Goal: Task Accomplishment & Management: Complete application form

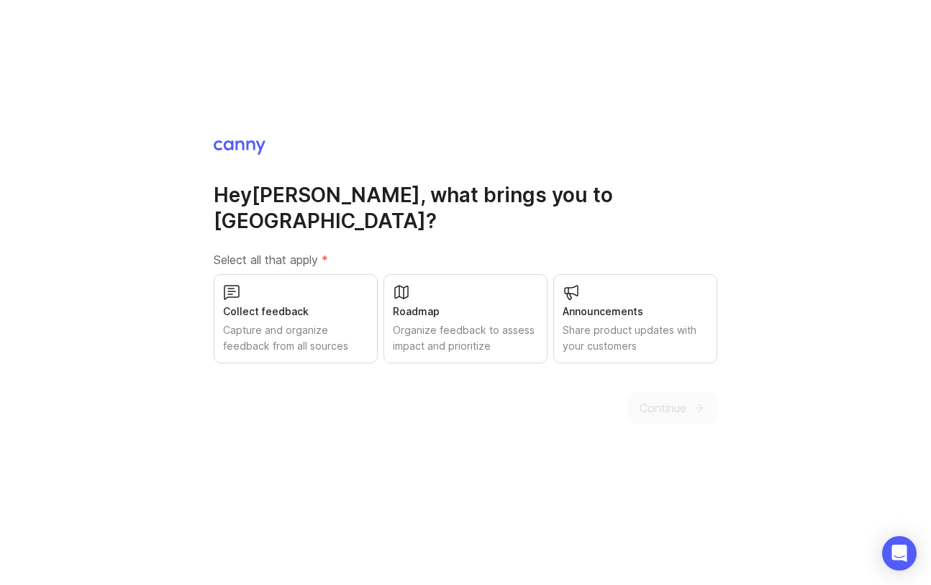
click at [484, 304] on div "Roadmap" at bounding box center [465, 312] width 145 height 16
click at [313, 304] on div "Collect feedback" at bounding box center [295, 312] width 145 height 16
click at [663, 402] on span "Continue" at bounding box center [663, 407] width 47 height 17
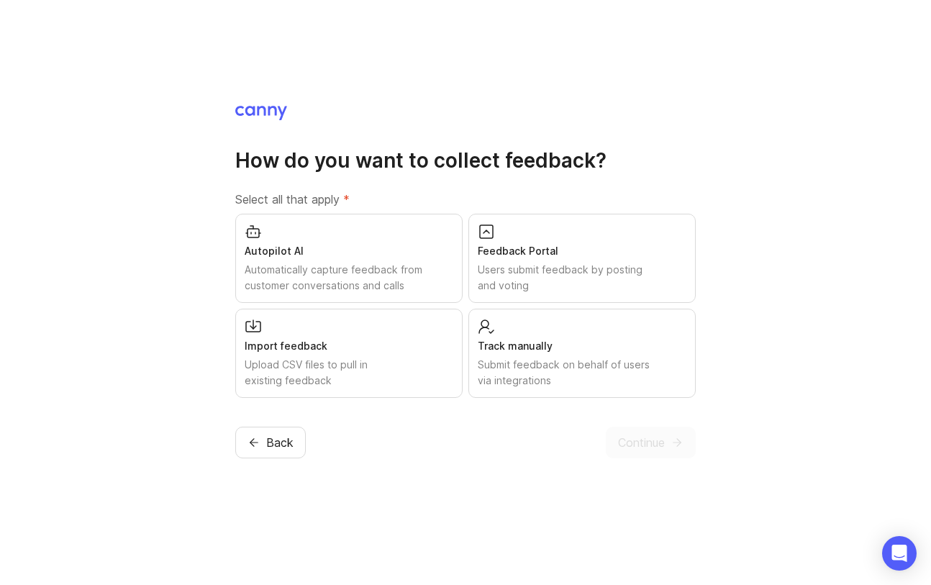
click at [394, 243] on div "Autopilot AI" at bounding box center [349, 251] width 209 height 16
click at [559, 245] on div "Feedback Portal" at bounding box center [582, 251] width 209 height 16
click at [628, 445] on span "Continue" at bounding box center [641, 442] width 47 height 17
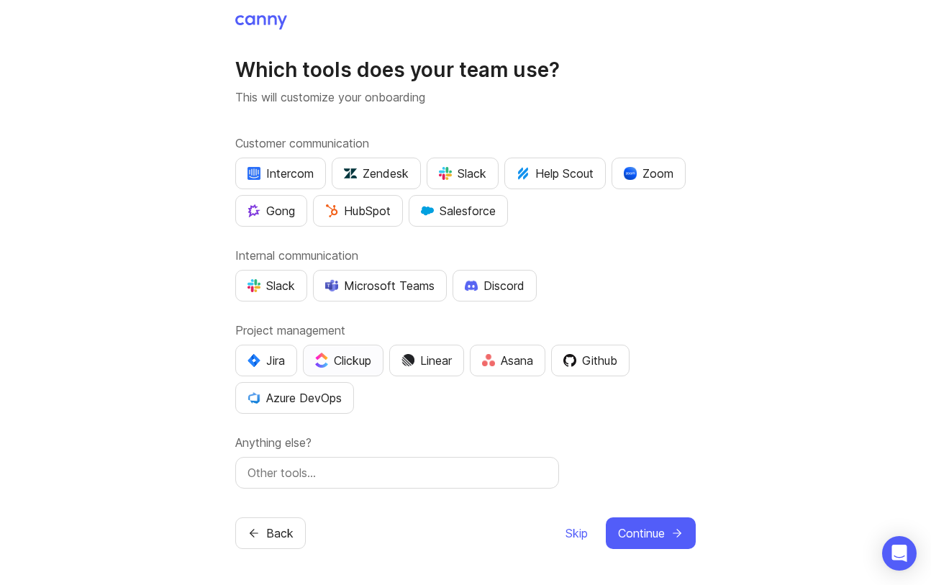
click at [341, 362] on div "Clickup" at bounding box center [343, 360] width 56 height 17
click at [442, 471] on input "text" at bounding box center [397, 472] width 299 height 17
drag, startPoint x: 253, startPoint y: 473, endPoint x: 245, endPoint y: 473, distance: 7.9
click at [245, 473] on div "vercelV0" at bounding box center [397, 473] width 324 height 32
click at [324, 471] on input "VercelV0" at bounding box center [397, 472] width 299 height 17
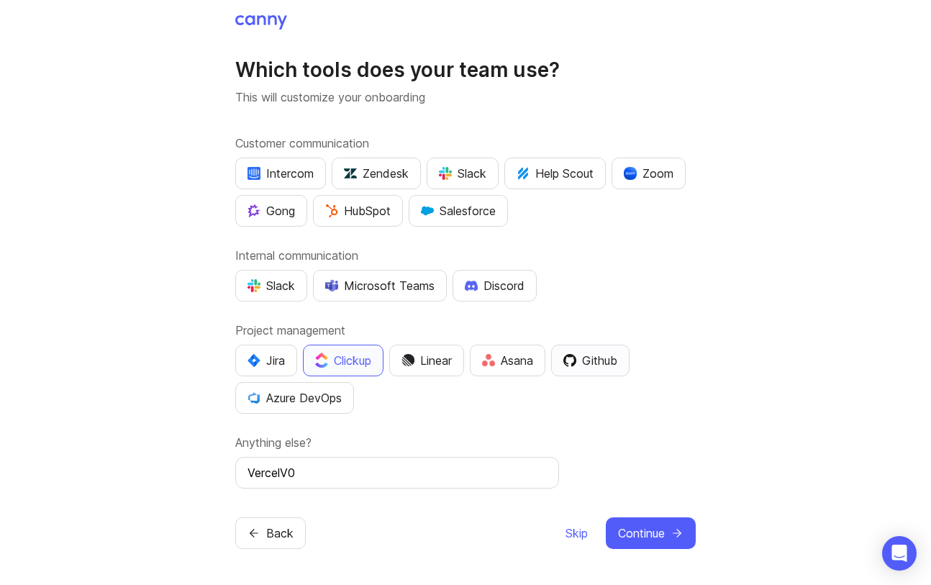
type input "VercelV0"
click at [599, 361] on div "Github" at bounding box center [590, 360] width 54 height 17
click at [641, 529] on span "Continue" at bounding box center [641, 533] width 47 height 17
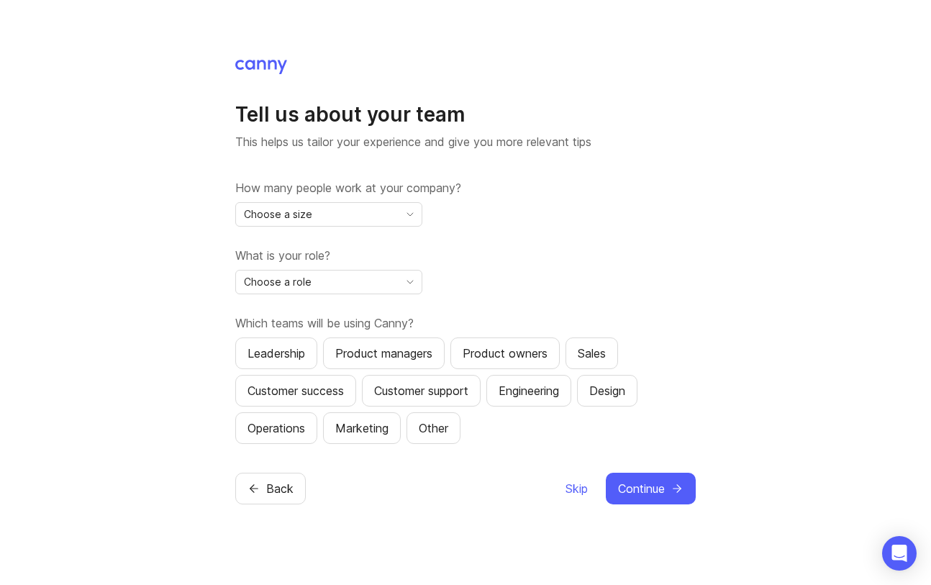
click at [393, 214] on div "Choose a size" at bounding box center [317, 214] width 163 height 23
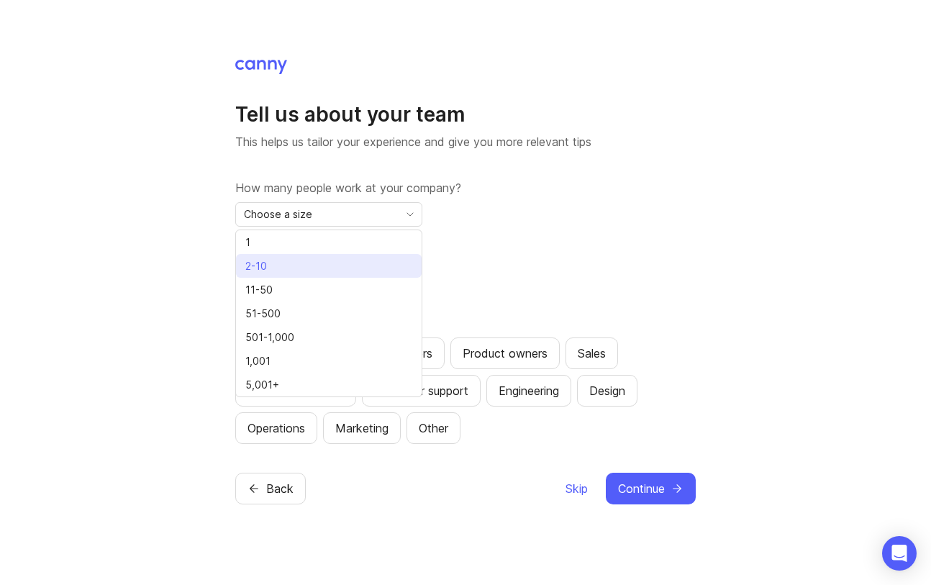
click at [371, 267] on li "2-10" at bounding box center [329, 266] width 186 height 24
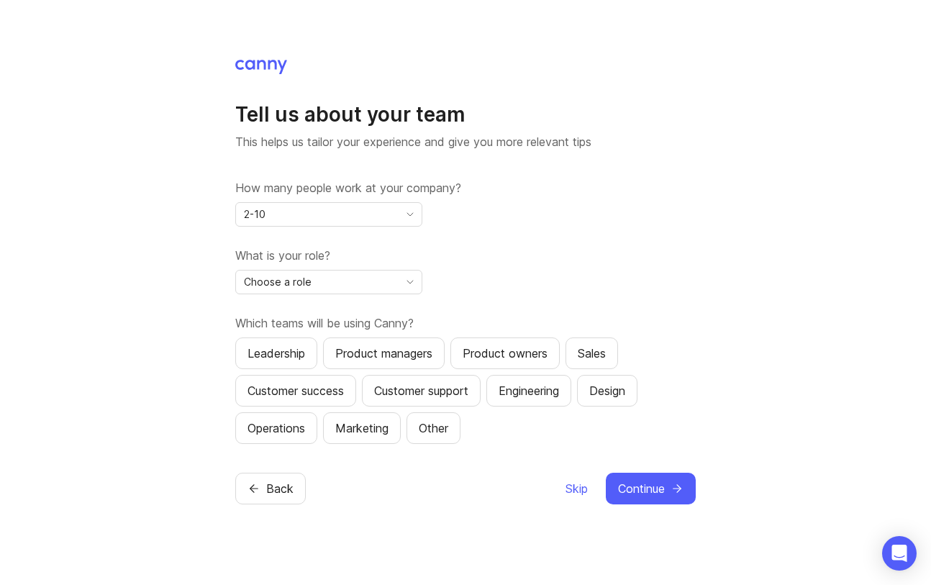
click at [371, 278] on div "Choose a role" at bounding box center [317, 282] width 163 height 23
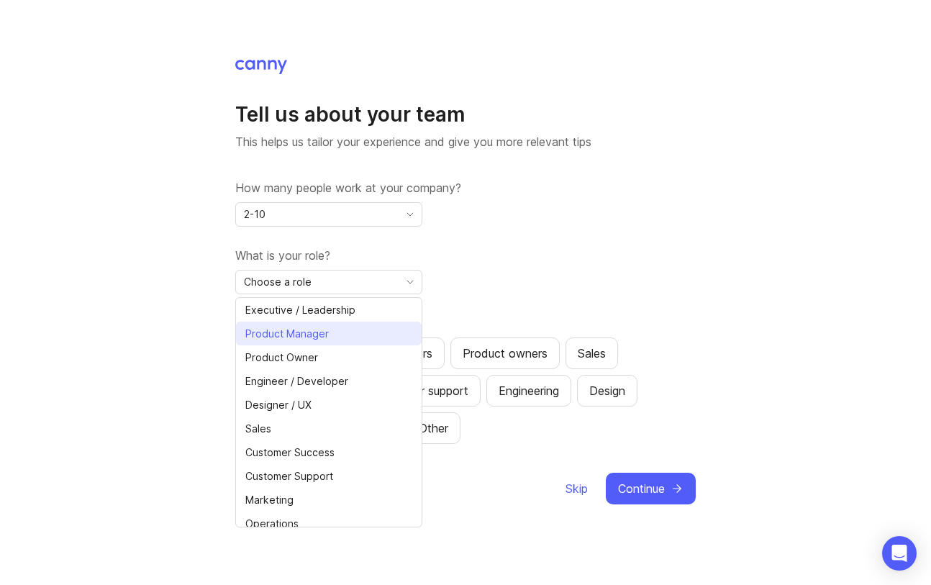
click at [353, 332] on li "Product Manager" at bounding box center [329, 334] width 186 height 24
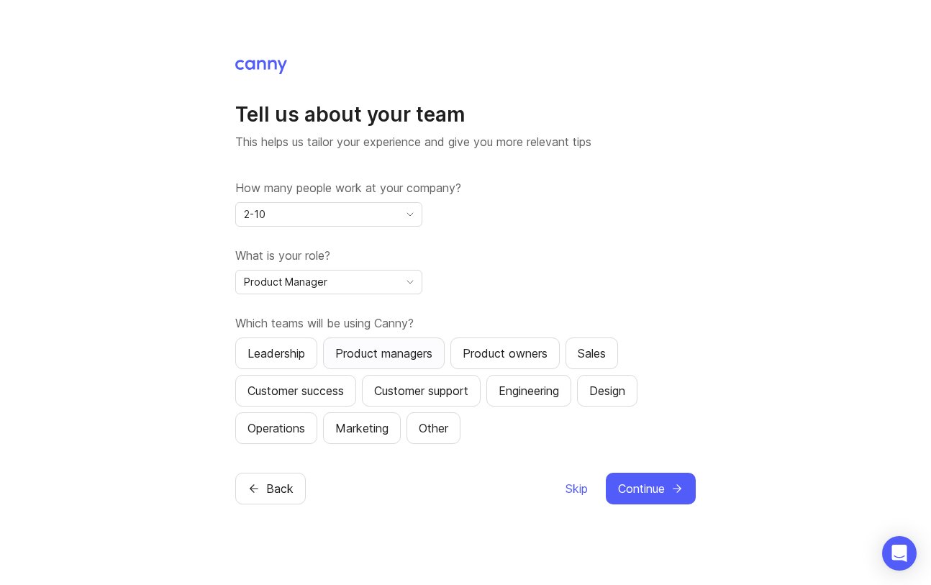
click at [432, 348] on div "Product managers" at bounding box center [383, 353] width 97 height 17
click at [486, 349] on div "Product owners" at bounding box center [505, 353] width 85 height 17
click at [277, 348] on div "Leadership" at bounding box center [277, 353] width 58 height 17
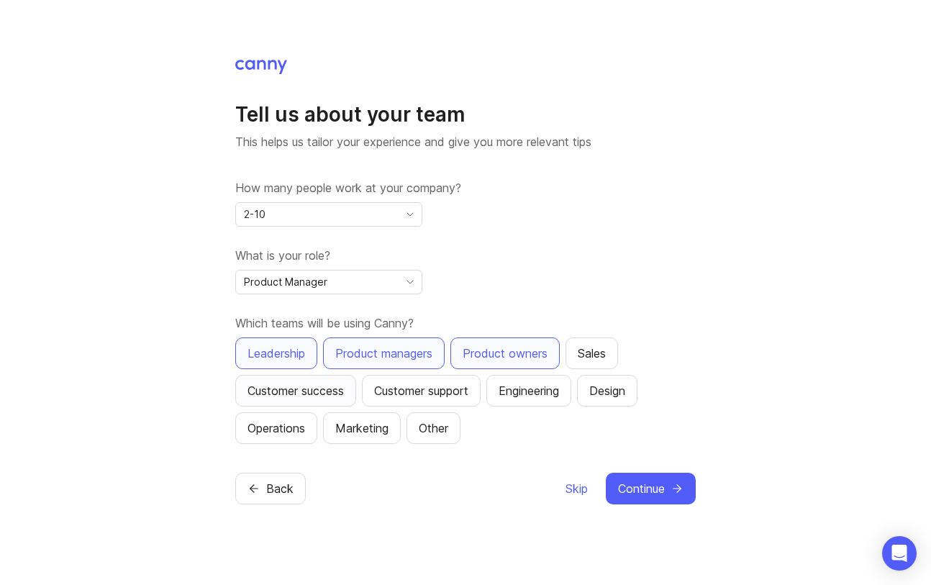
click at [320, 394] on div "Customer success" at bounding box center [296, 390] width 96 height 17
click at [400, 386] on div "Customer support" at bounding box center [421, 390] width 94 height 17
click at [294, 430] on div "Operations" at bounding box center [277, 428] width 58 height 17
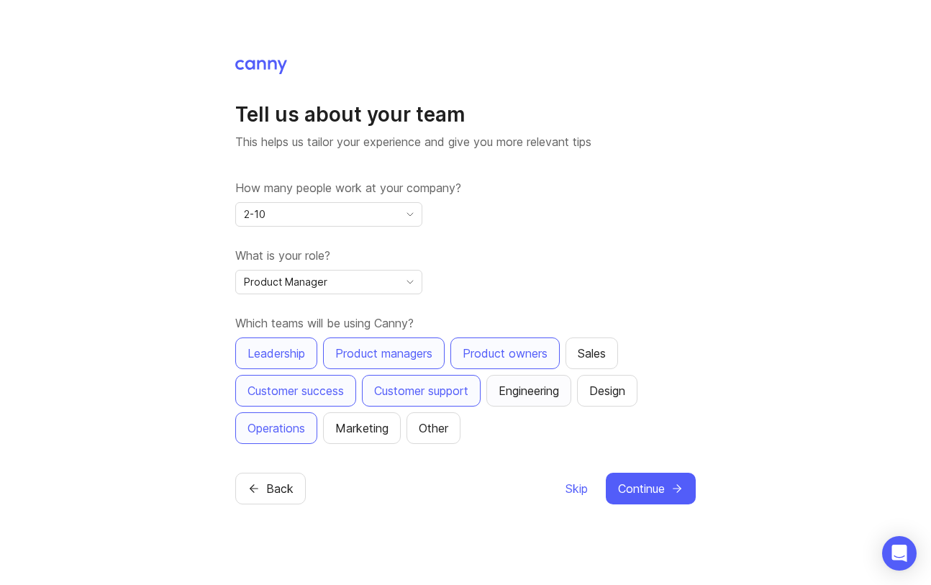
click at [539, 394] on div "Engineering" at bounding box center [529, 390] width 60 height 17
click at [599, 348] on div "Sales" at bounding box center [592, 353] width 28 height 17
click at [652, 491] on span "Continue" at bounding box center [641, 488] width 47 height 17
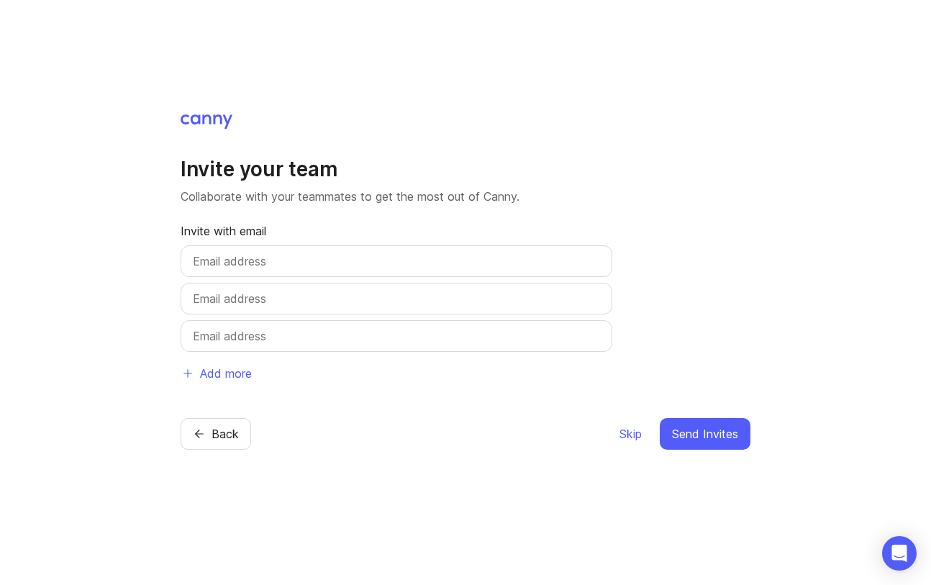
click at [281, 262] on input "text" at bounding box center [396, 261] width 407 height 17
type input "[PERSON_NAME][EMAIL_ADDRESS][DOMAIN_NAME]"
click at [252, 302] on input "text" at bounding box center [396, 298] width 407 height 17
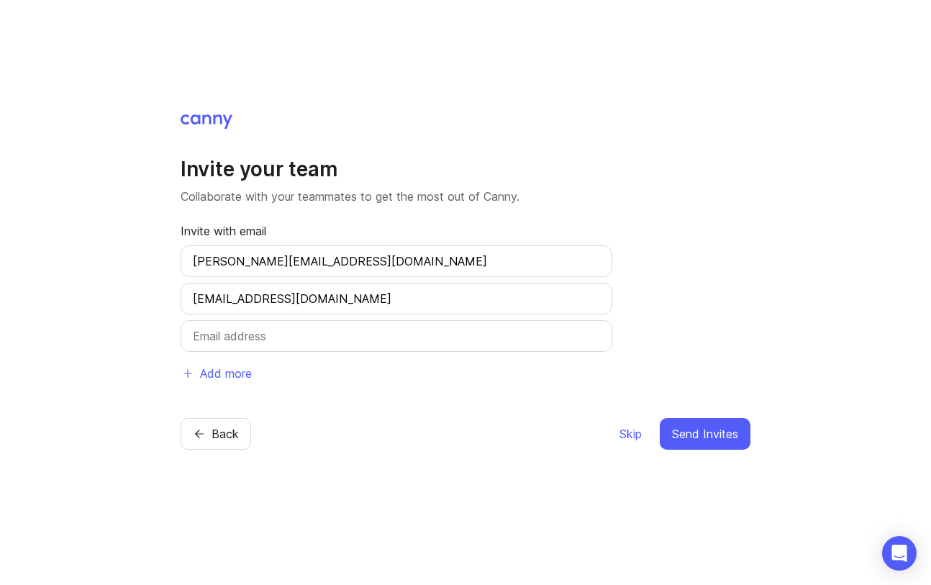
type input "[EMAIL_ADDRESS][DOMAIN_NAME]"
click at [225, 337] on input "text" at bounding box center [396, 335] width 407 height 17
type input "[EMAIL_ADDRESS][DOMAIN_NAME]"
click at [694, 424] on button "Send Invites" at bounding box center [705, 434] width 91 height 32
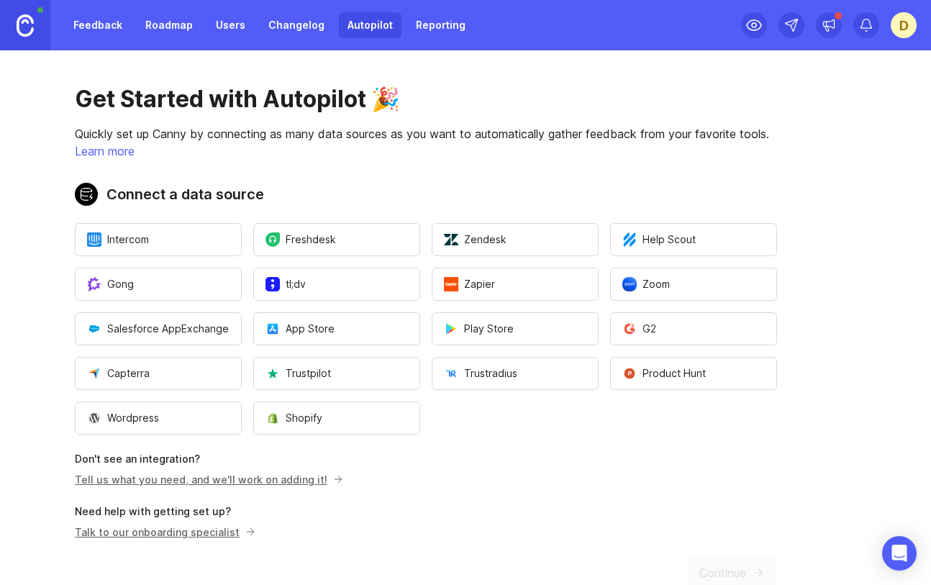
scroll to position [38, 0]
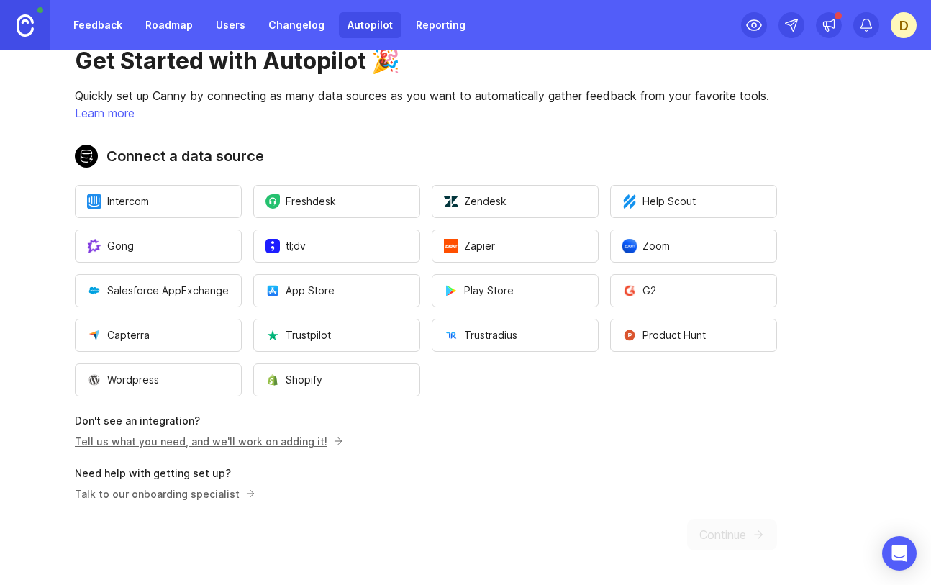
click at [197, 490] on p "Talk to our onboarding specialist" at bounding box center [163, 493] width 176 height 15
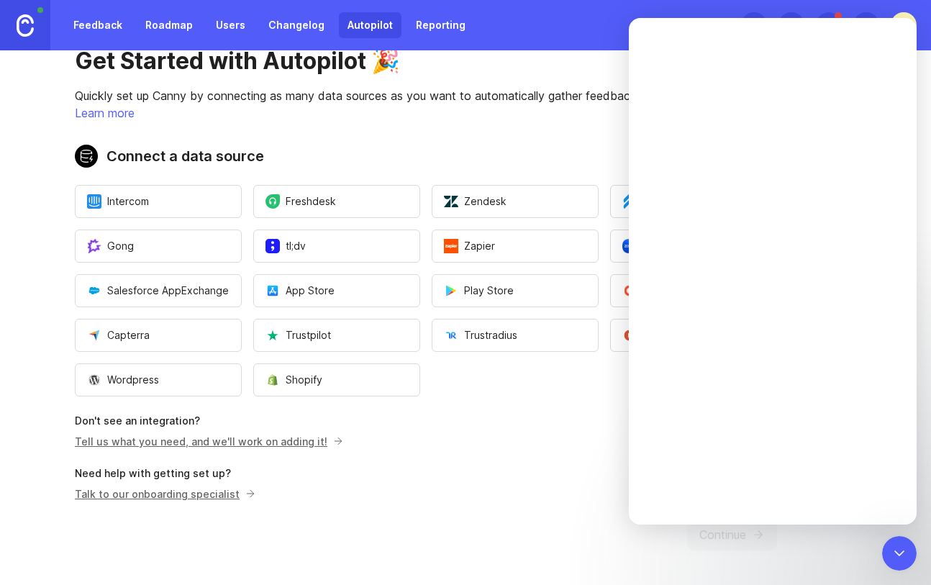
scroll to position [0, 0]
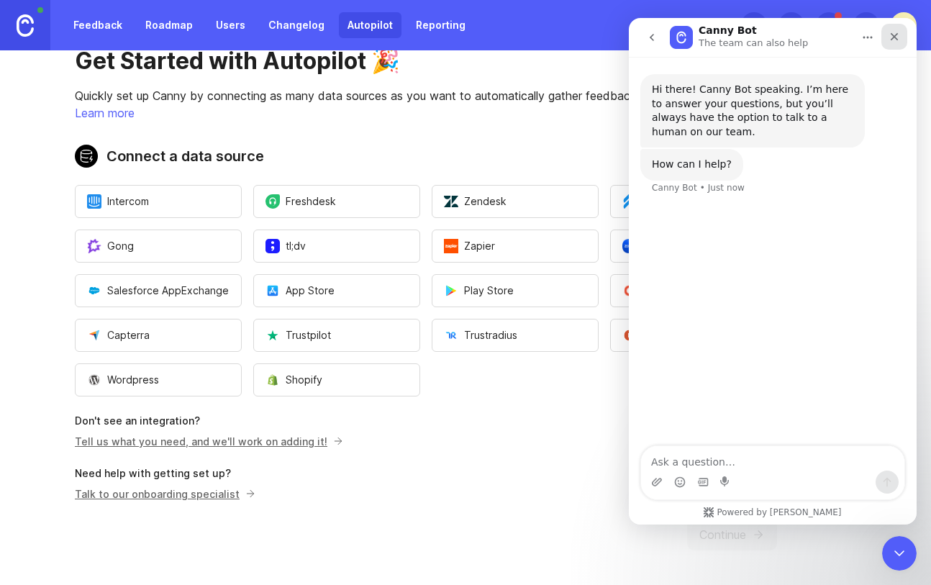
click at [891, 35] on icon "Close" at bounding box center [895, 37] width 12 height 12
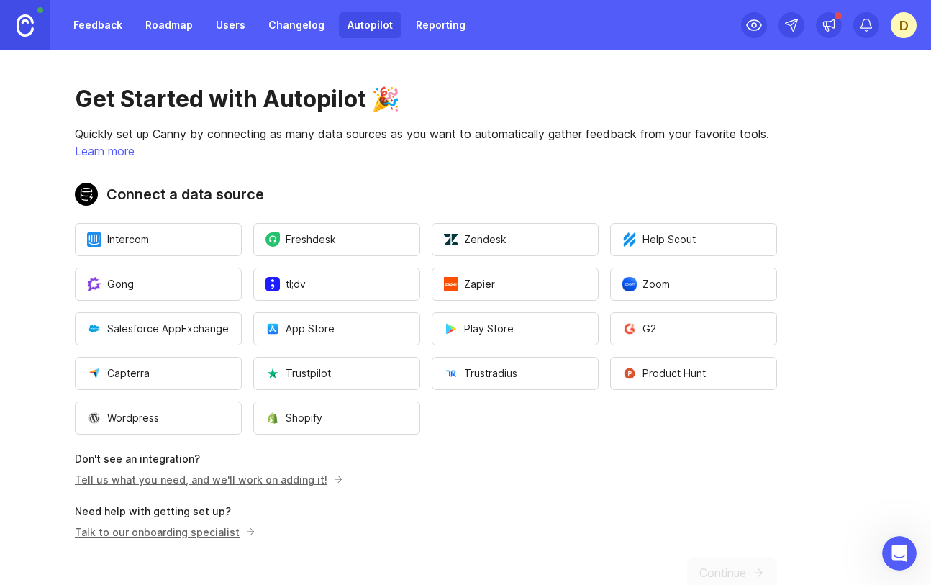
click at [225, 28] on link "Users" at bounding box center [230, 25] width 47 height 26
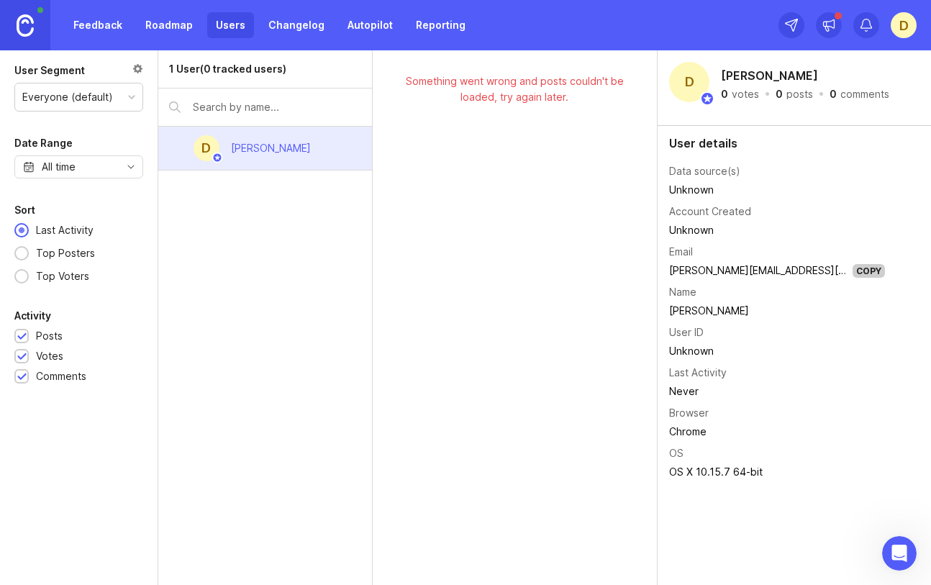
click at [108, 24] on link "Feedback" at bounding box center [98, 25] width 66 height 26
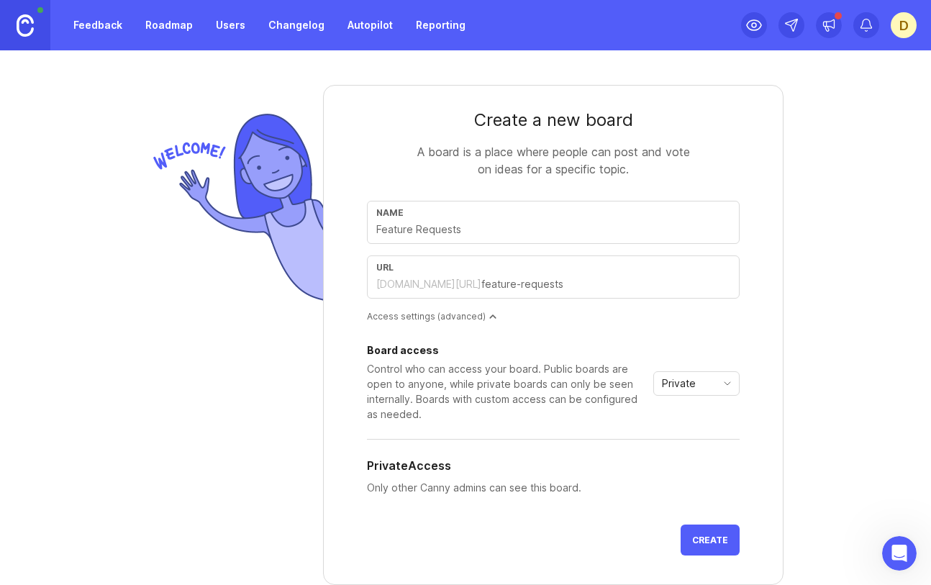
click at [764, 147] on form "Create a new board A board is a place where people can post and vote on ideas f…" at bounding box center [553, 335] width 461 height 500
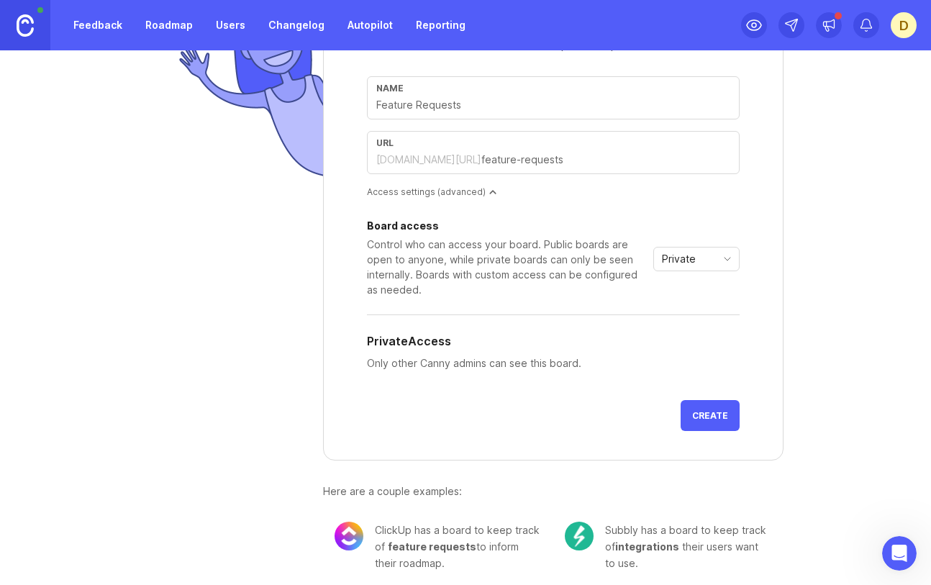
scroll to position [133, 0]
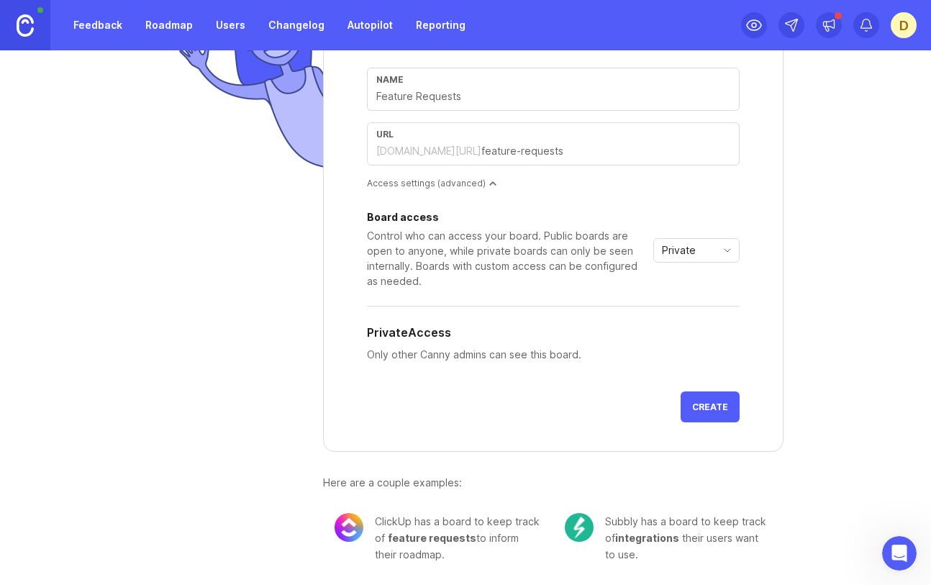
click at [694, 250] on span "Private" at bounding box center [679, 251] width 34 height 16
click at [702, 204] on div "Board access Control who can access your board. Public boards are open to anyon…" at bounding box center [553, 290] width 373 height 179
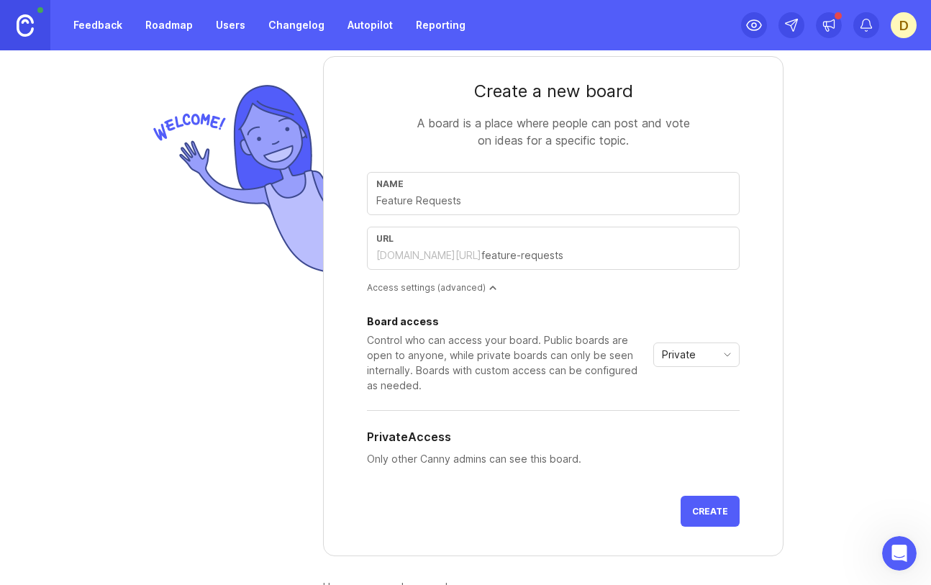
scroll to position [0, 0]
